Goal: Communication & Community: Ask a question

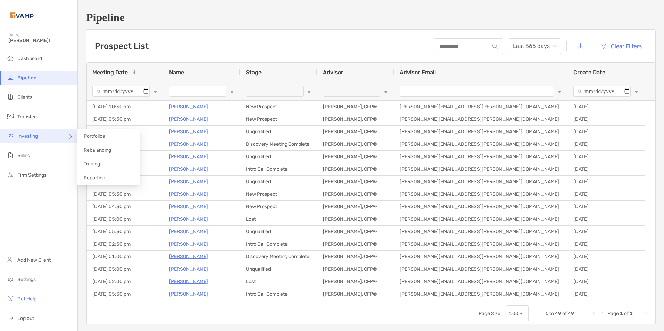
click at [64, 138] on div "Investing" at bounding box center [38, 137] width 77 height 14
click at [93, 146] on li "Rebalancing" at bounding box center [108, 150] width 62 height 14
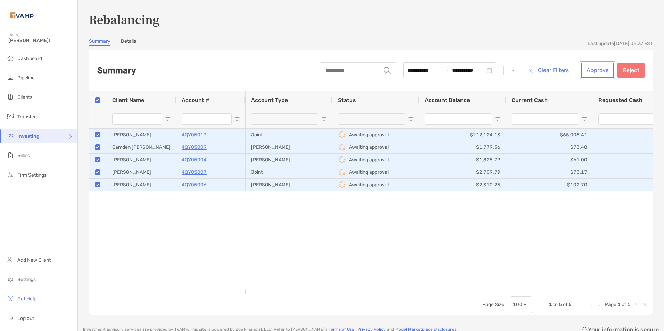
click at [594, 71] on button "Approve" at bounding box center [597, 70] width 33 height 15
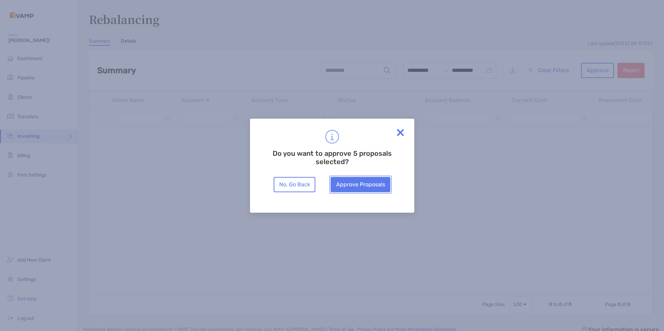
click at [348, 187] on button "Approve Proposals" at bounding box center [361, 184] width 60 height 15
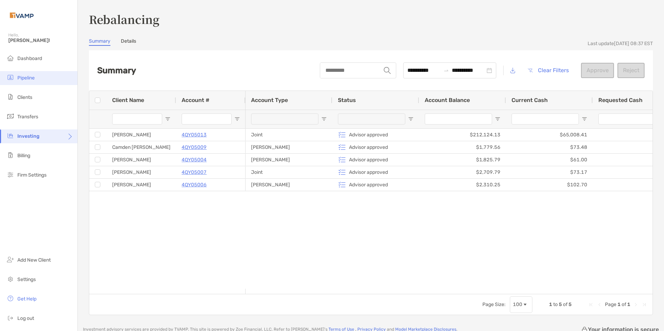
click at [13, 78] on img at bounding box center [10, 77] width 8 height 8
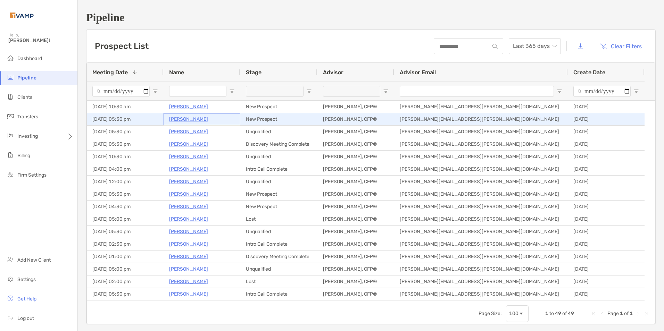
click at [186, 118] on p "[PERSON_NAME]" at bounding box center [188, 119] width 39 height 9
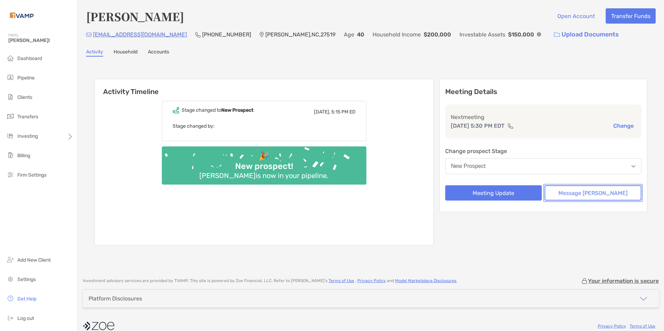
click at [614, 190] on button "Message Zoe" at bounding box center [592, 192] width 97 height 15
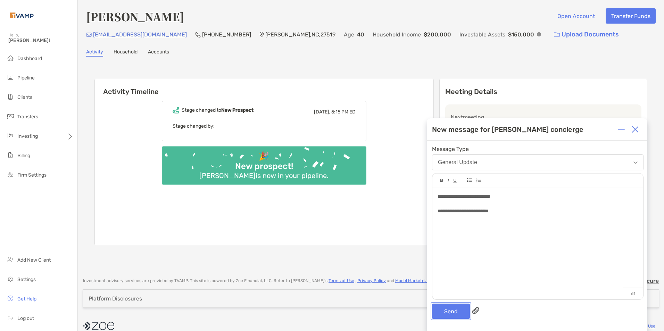
click at [454, 315] on button "Send" at bounding box center [451, 311] width 38 height 15
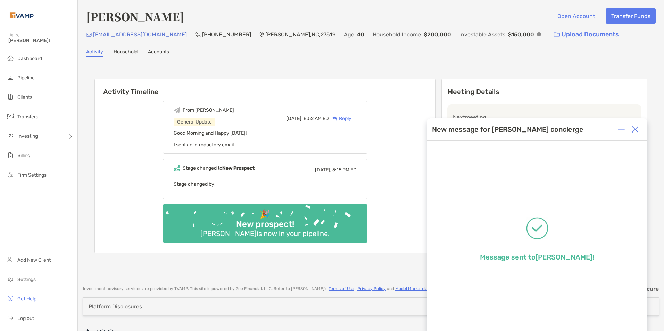
click at [635, 129] on img at bounding box center [635, 129] width 7 height 7
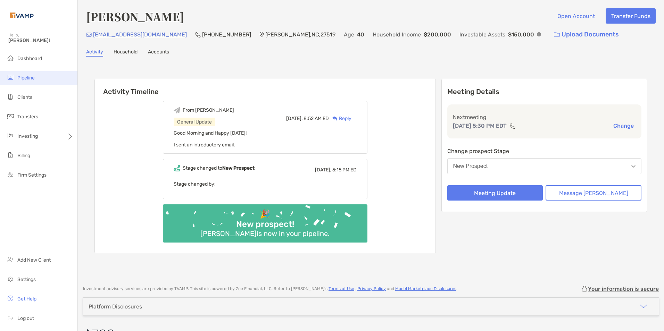
click at [28, 76] on span "Pipeline" at bounding box center [25, 78] width 17 height 6
